Goal: Navigation & Orientation: Find specific page/section

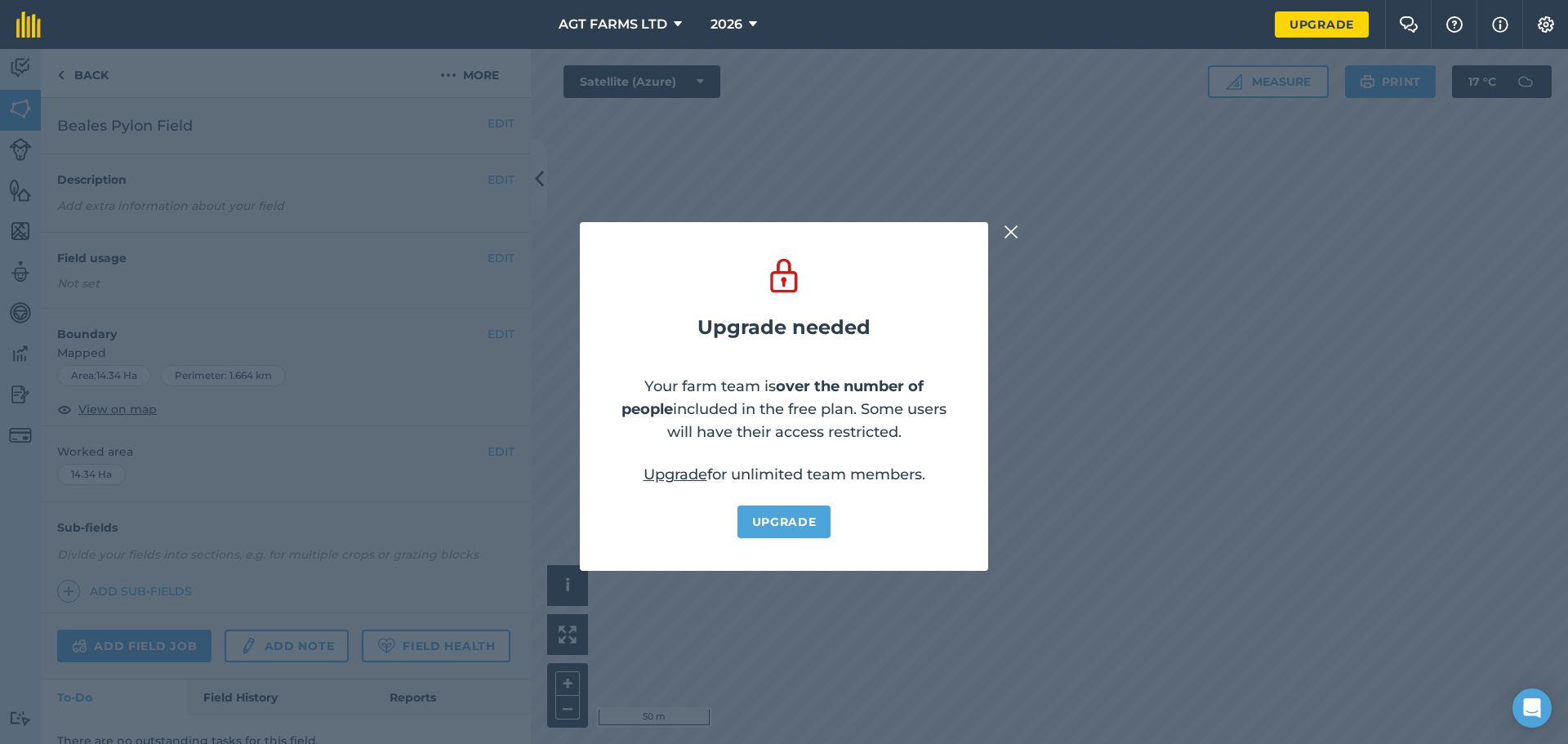
click at [1012, 233] on img at bounding box center [1011, 232] width 15 height 20
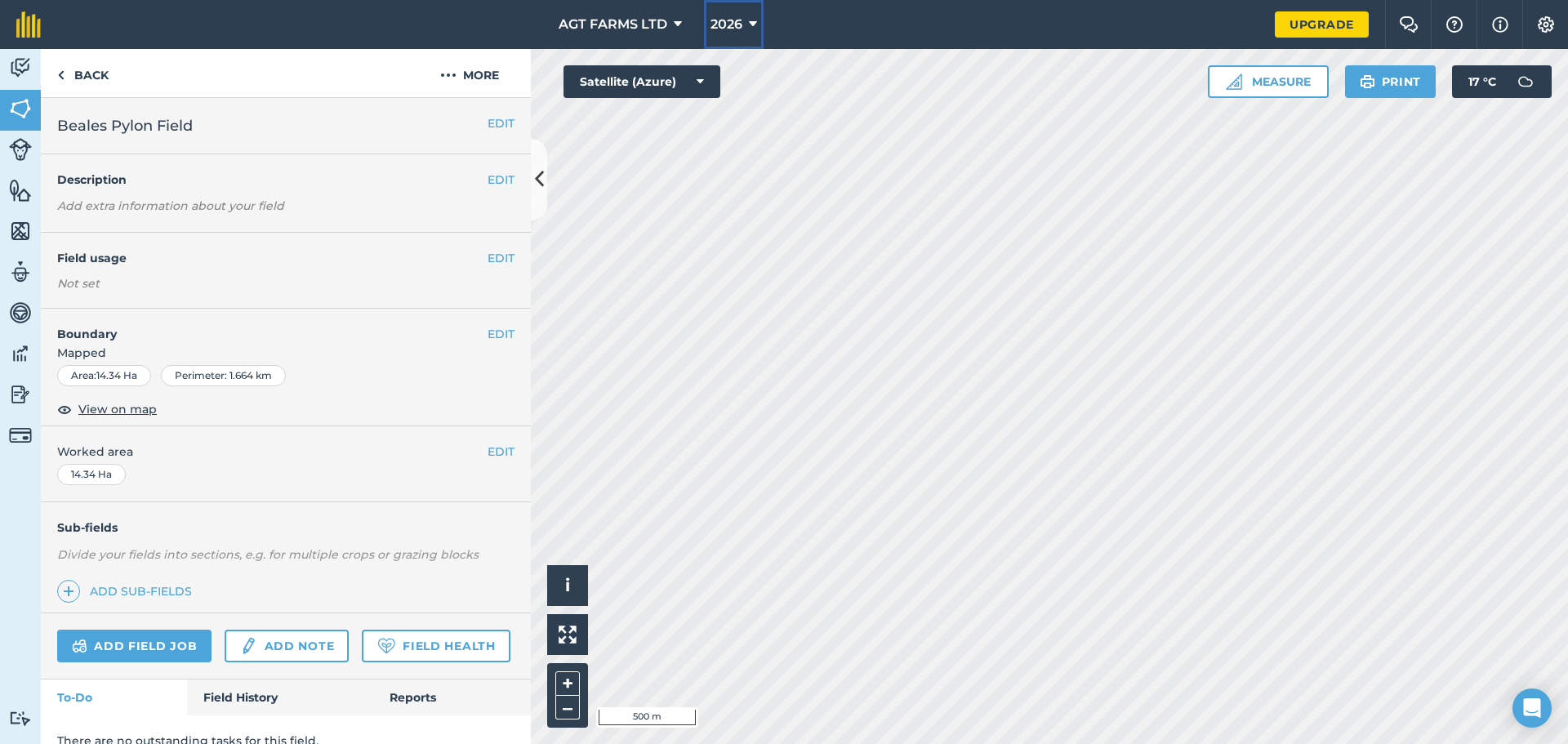
click at [747, 28] on button "2026" at bounding box center [734, 24] width 59 height 49
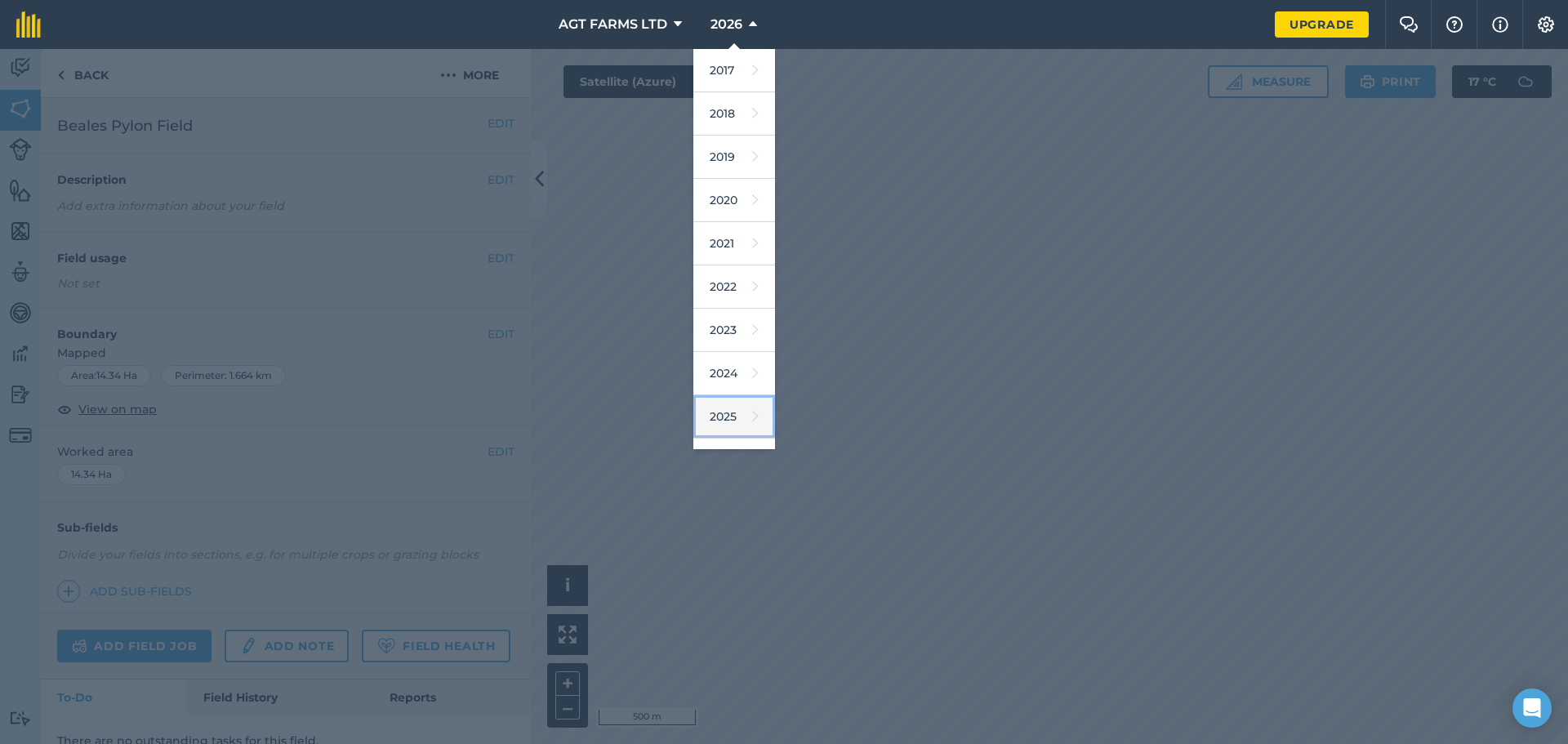
click at [724, 419] on link "2025" at bounding box center [734, 417] width 82 height 43
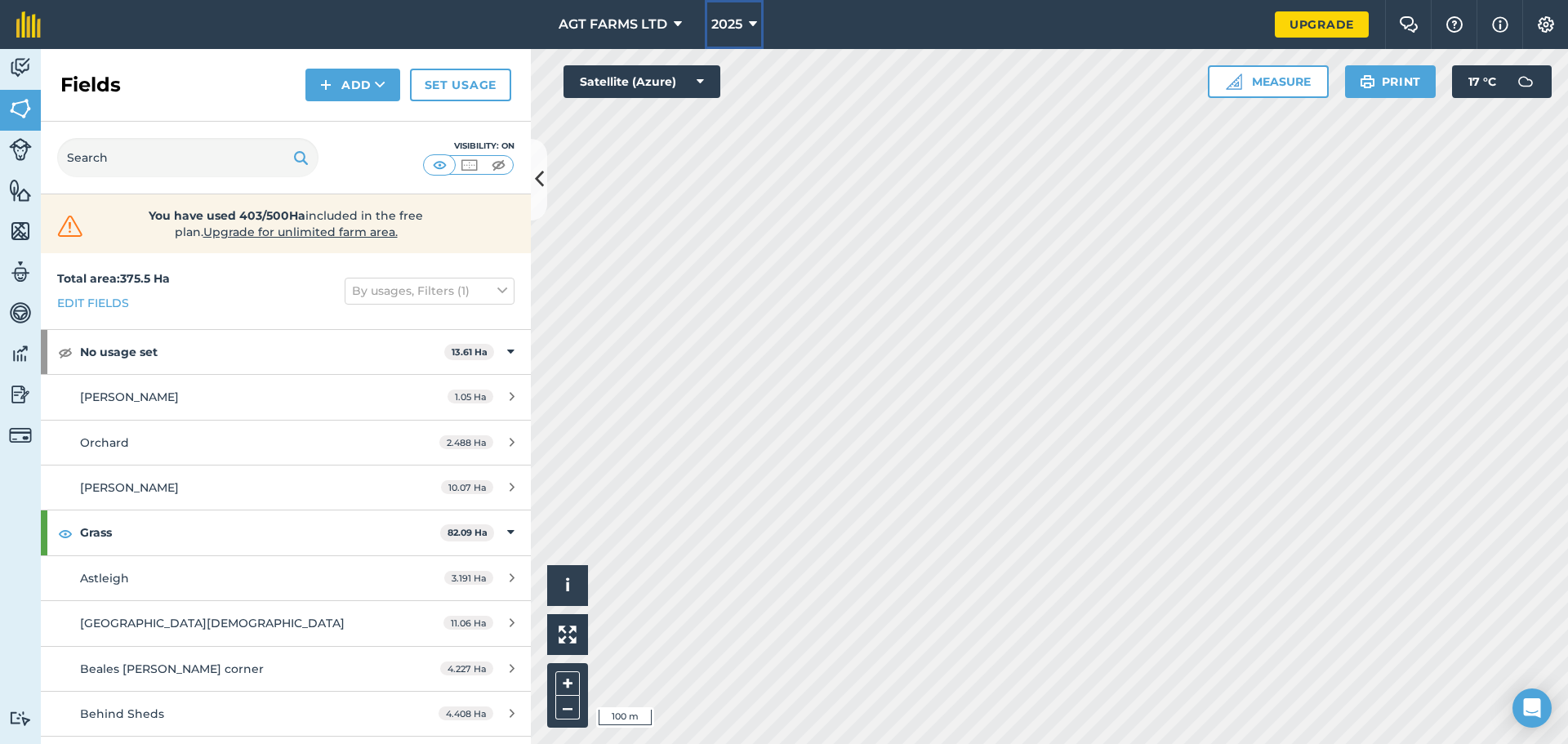
click at [742, 28] on span "2025" at bounding box center [727, 25] width 31 height 20
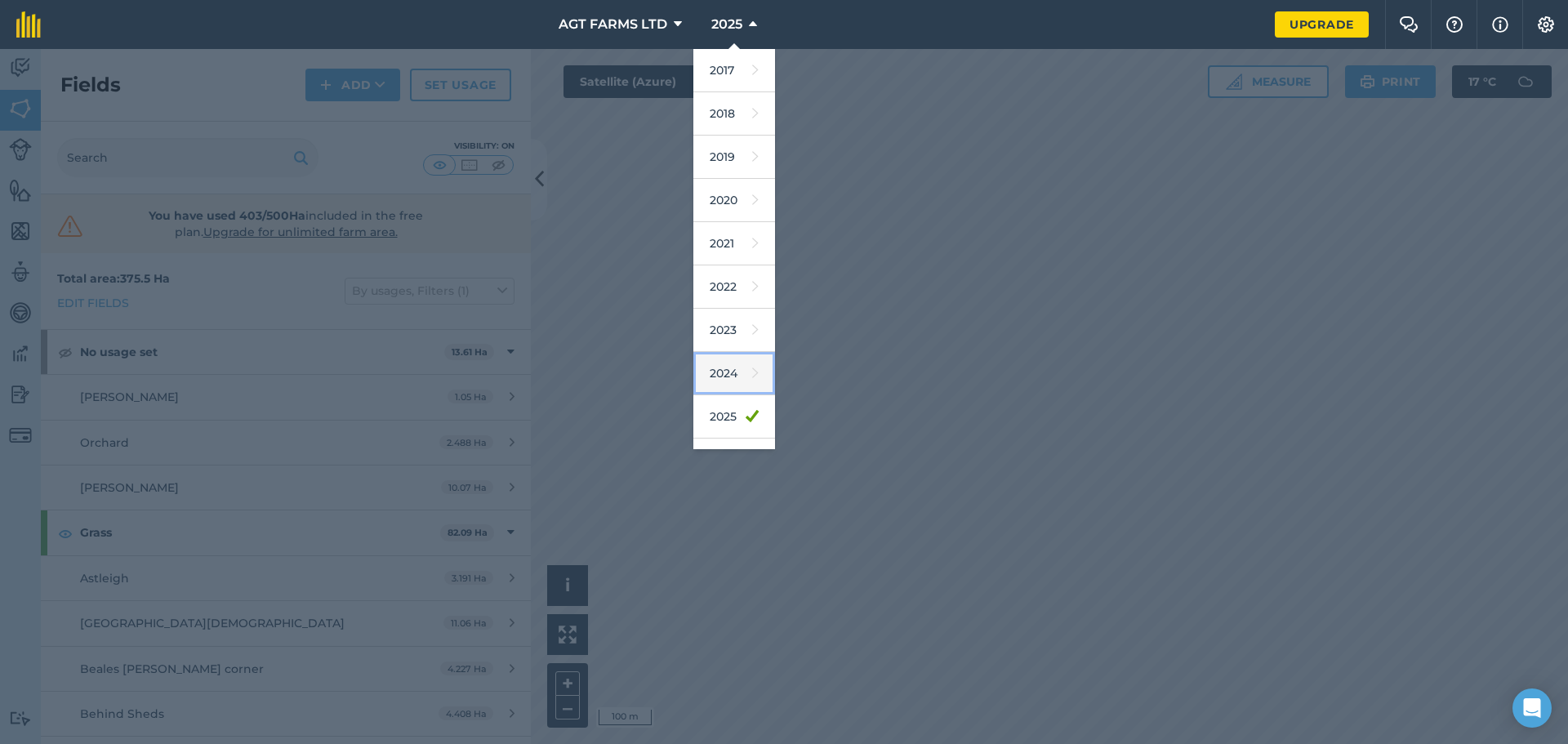
click at [723, 367] on link "2024" at bounding box center [734, 373] width 82 height 43
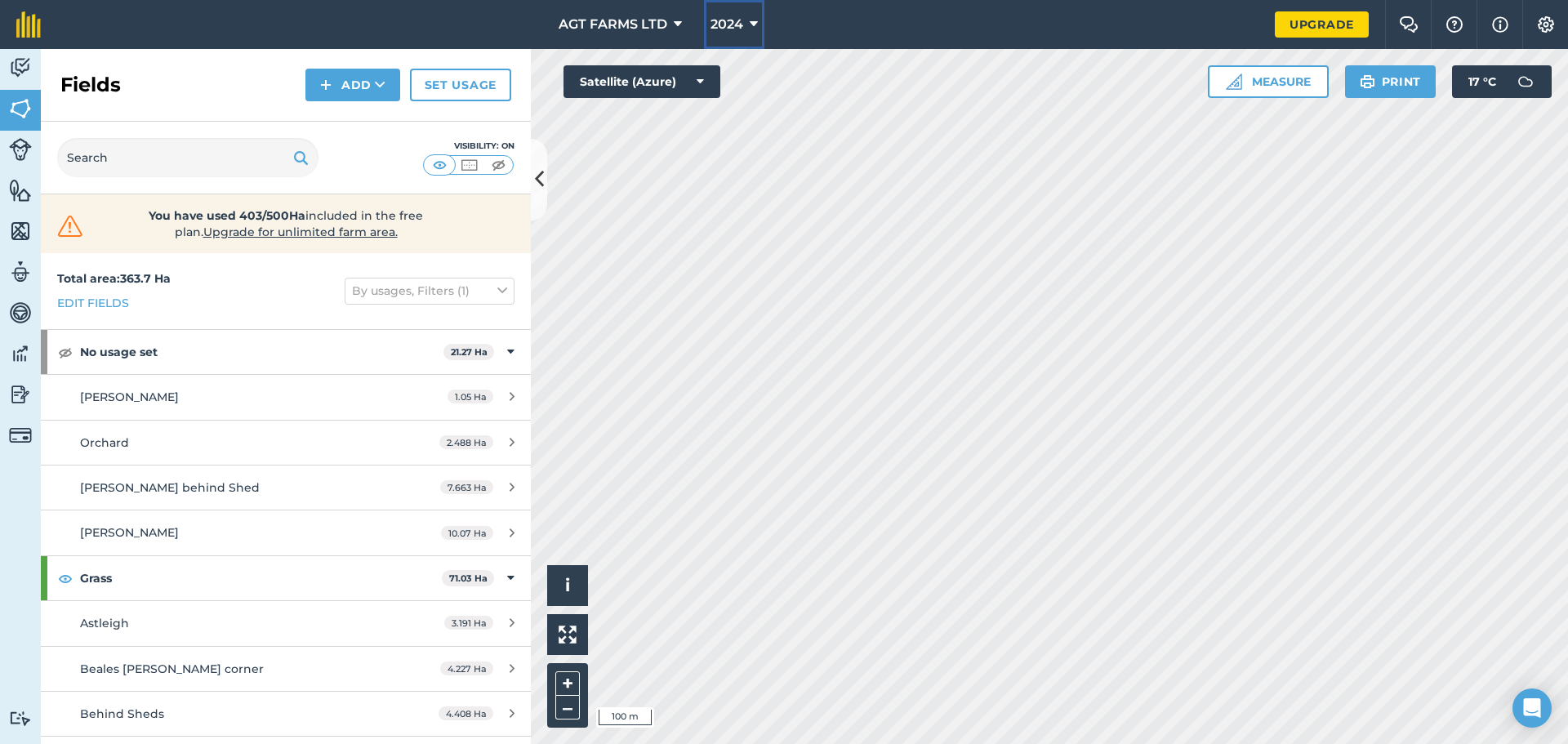
click at [746, 15] on button "2024" at bounding box center [734, 24] width 60 height 49
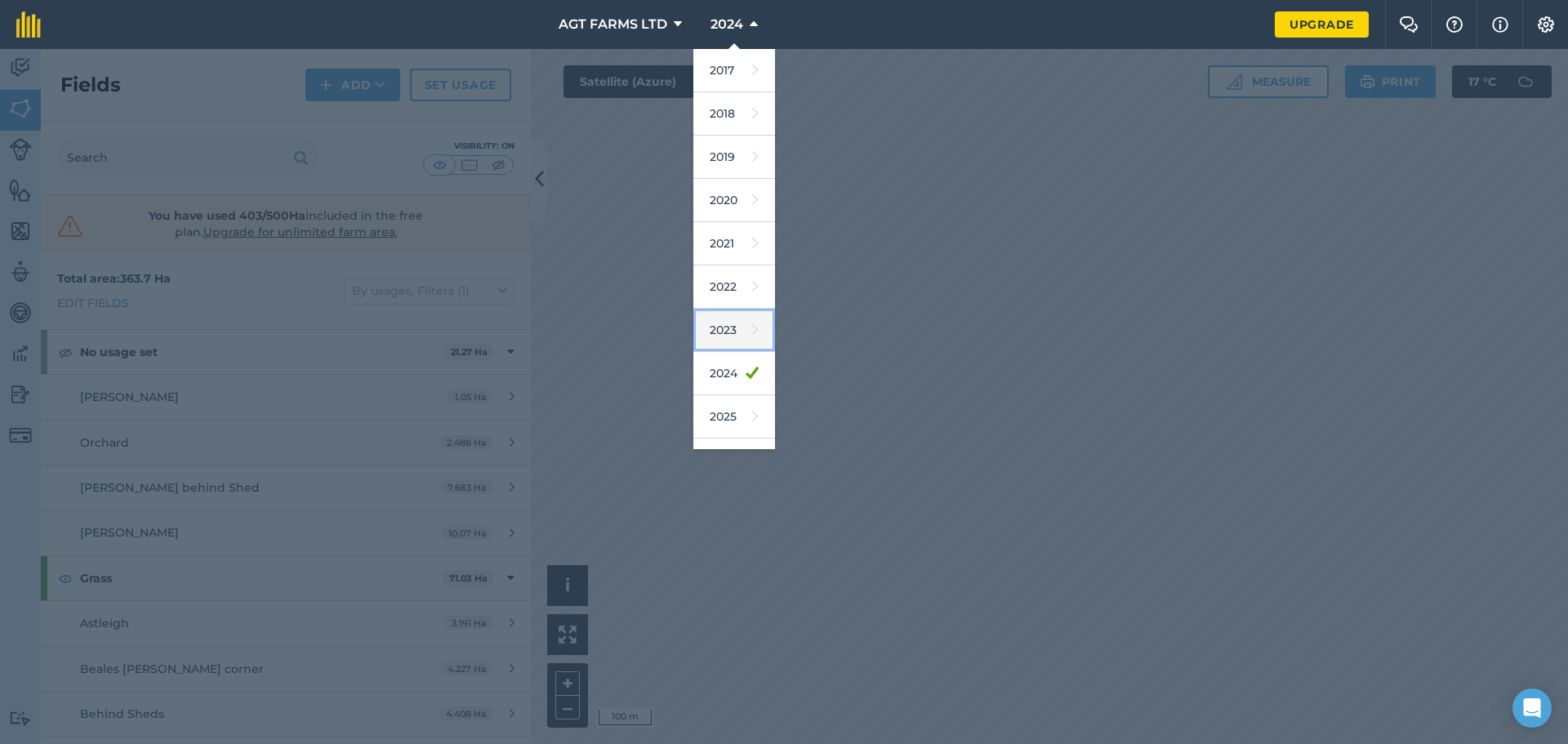
click at [725, 317] on link "2023" at bounding box center [734, 330] width 82 height 43
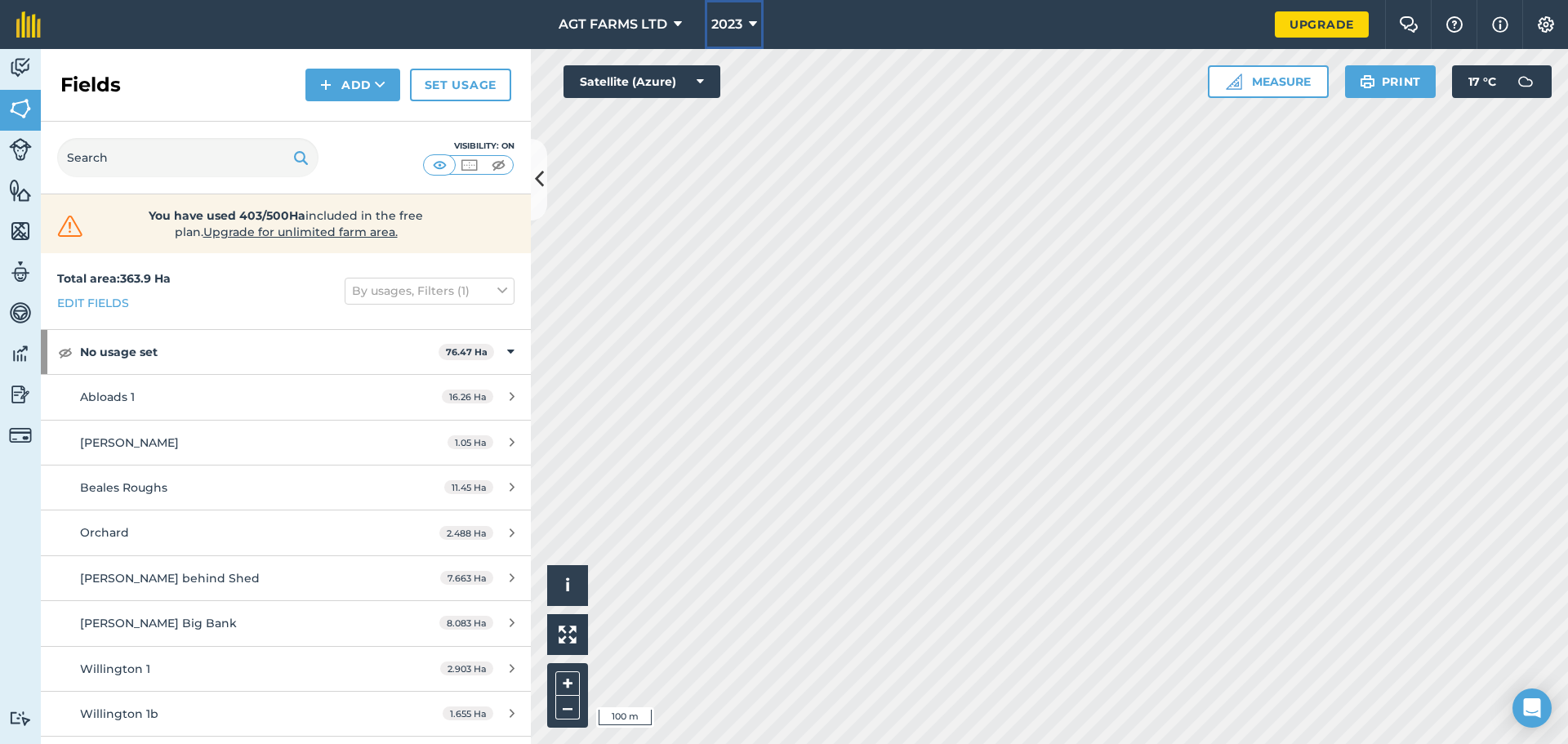
click at [750, 40] on button "2023" at bounding box center [734, 24] width 59 height 49
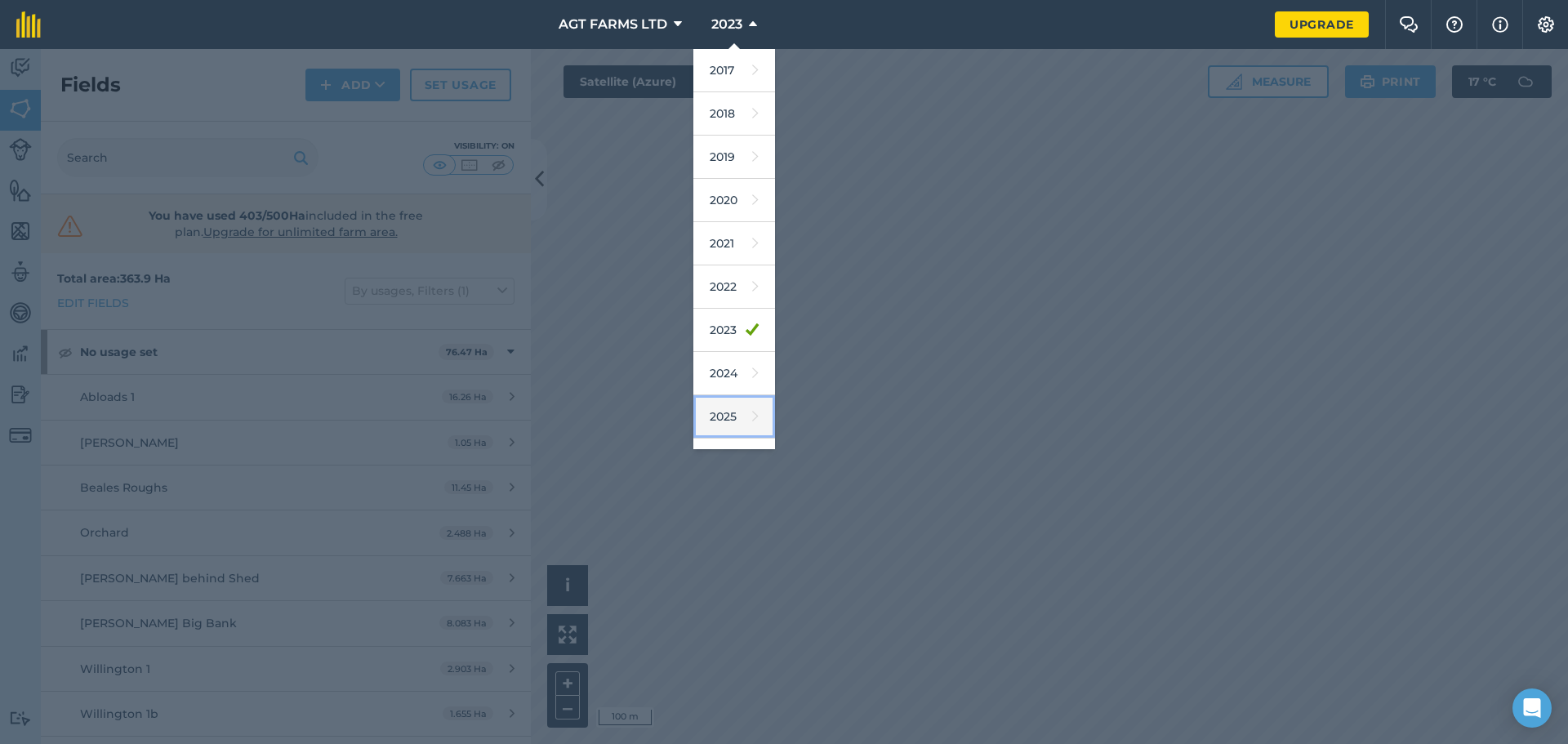
click at [720, 415] on link "2025" at bounding box center [734, 417] width 82 height 43
